Goal: Check status: Check status

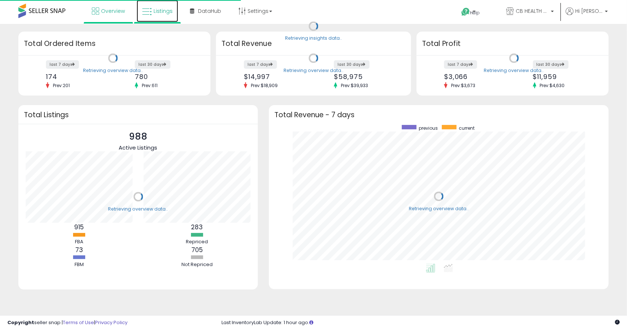
click at [158, 11] on span "Listings" at bounding box center [163, 10] width 19 height 7
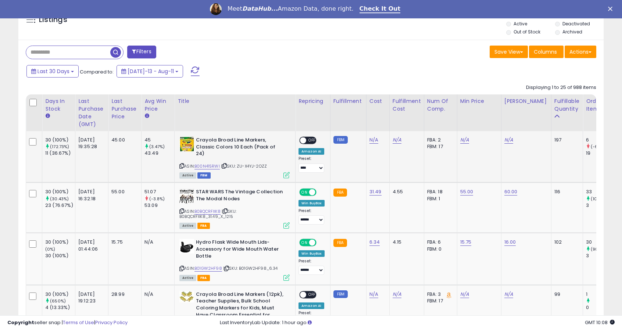
scroll to position [281, 0]
click at [82, 117] on div "Last Purchase Date (GMT)" at bounding box center [91, 112] width 27 height 31
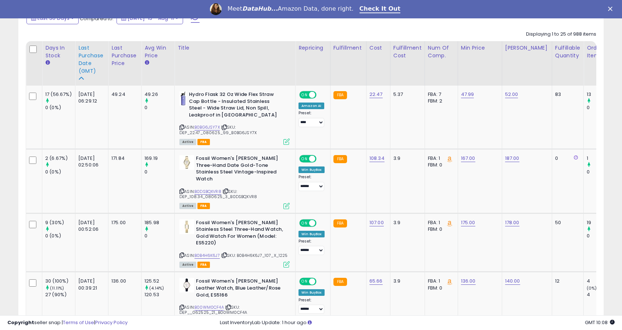
scroll to position [336, 0]
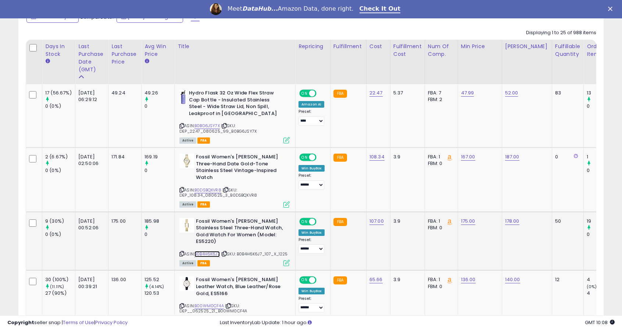
click at [214, 251] on link "B0B4H6K6J7" at bounding box center [206, 254] width 25 height 6
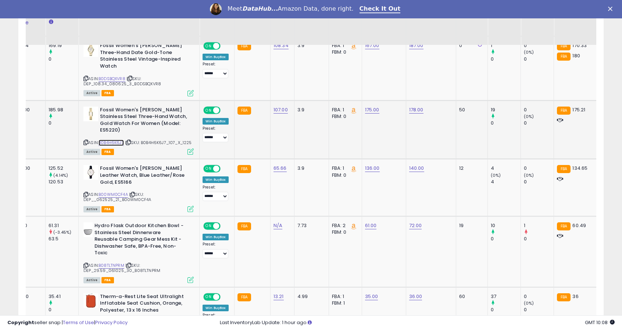
scroll to position [0, 0]
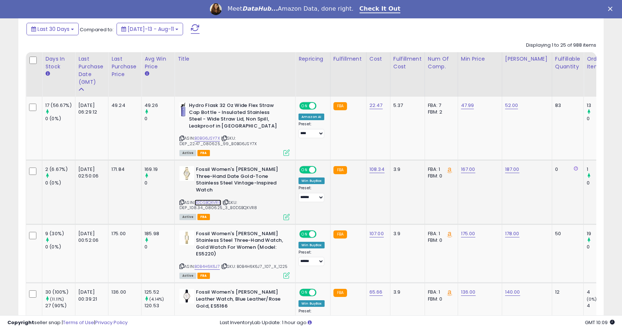
click at [207, 200] on link "B0DSBQXVR8" at bounding box center [207, 203] width 27 height 6
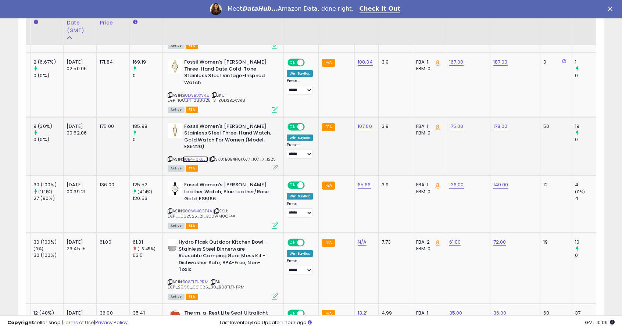
click at [205, 156] on link "B0B4H6K6J7" at bounding box center [195, 159] width 25 height 6
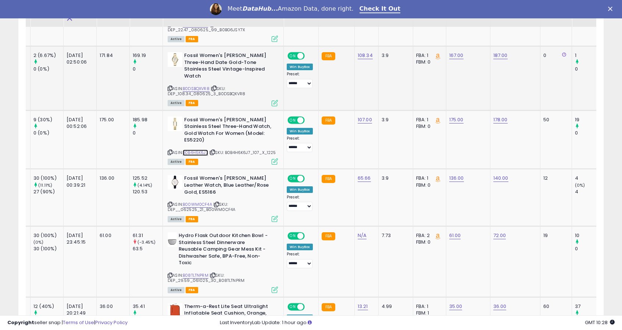
scroll to position [442, 0]
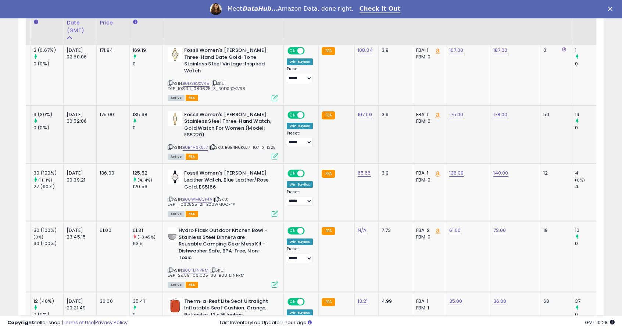
click at [209, 139] on div "ASIN: B0B4H6K6J7 | SKU: B0B4H6K6J7_107_X_1225 Active FBA" at bounding box center [223, 135] width 110 height 48
click at [207, 144] on link "B0B4H6K6J7" at bounding box center [195, 147] width 25 height 6
